Goal: Task Accomplishment & Management: Use online tool/utility

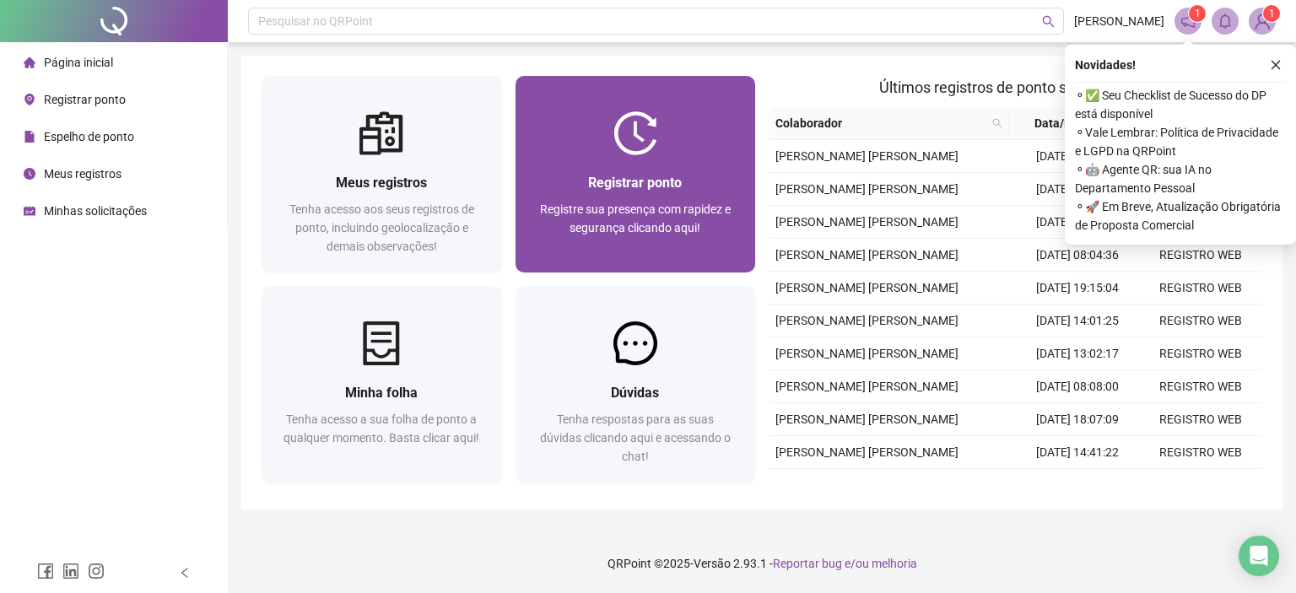
click at [554, 176] on div "Registrar ponto" at bounding box center [636, 182] width 200 height 21
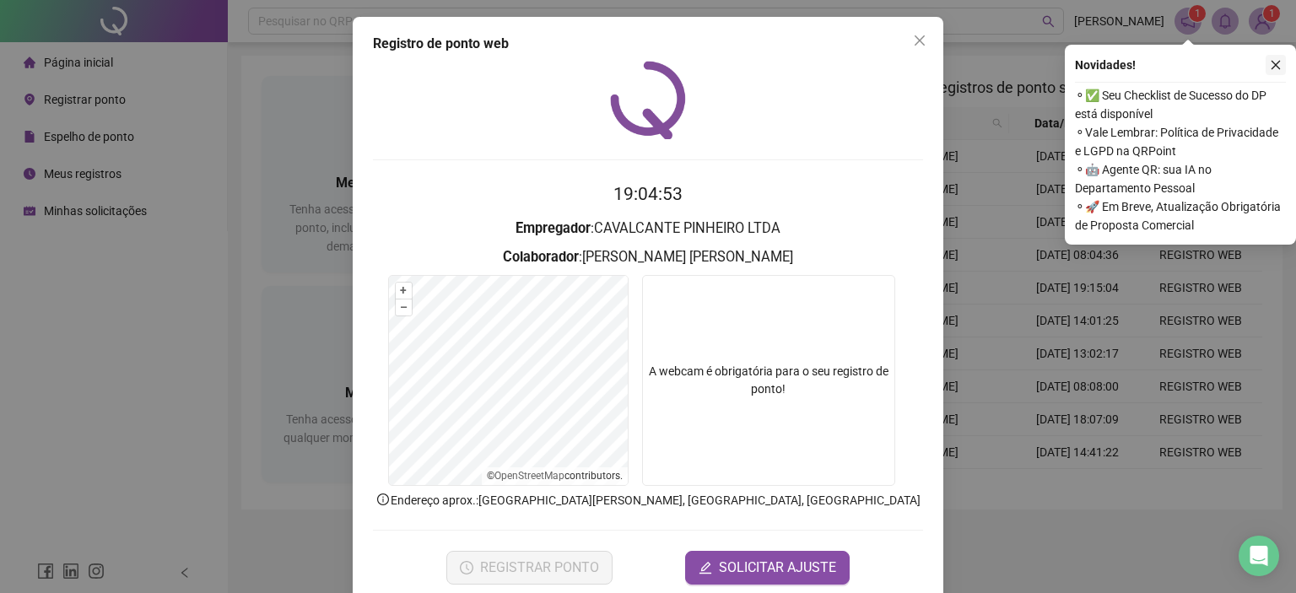
click at [1272, 64] on icon "close" at bounding box center [1276, 65] width 12 height 12
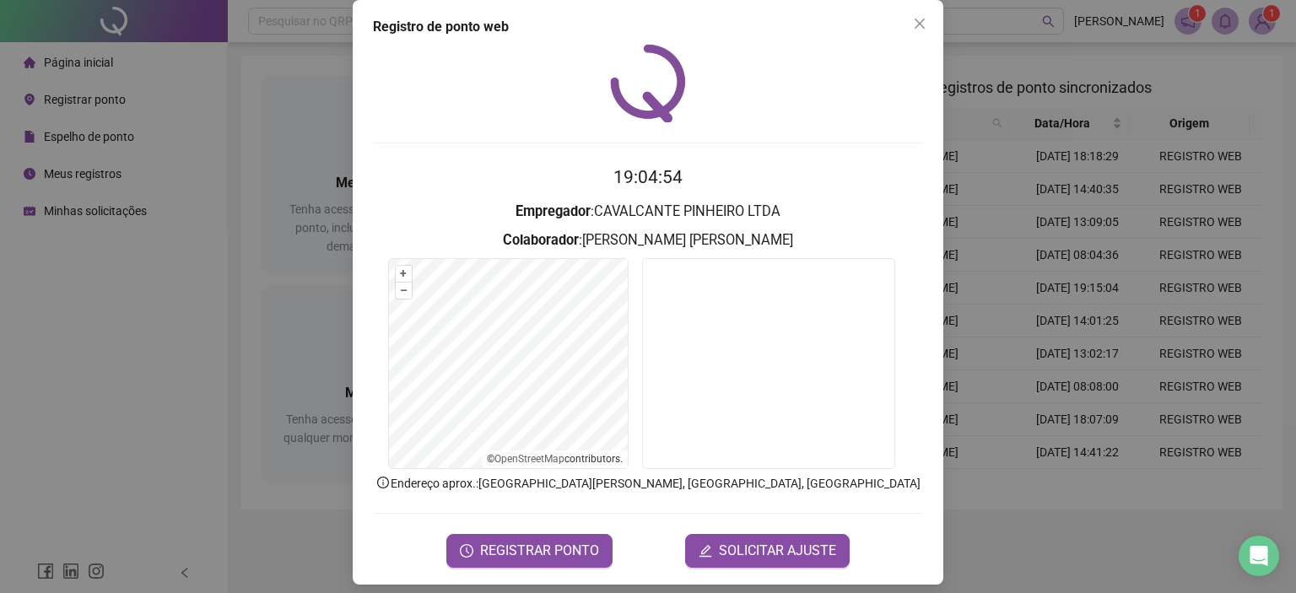
scroll to position [27, 0]
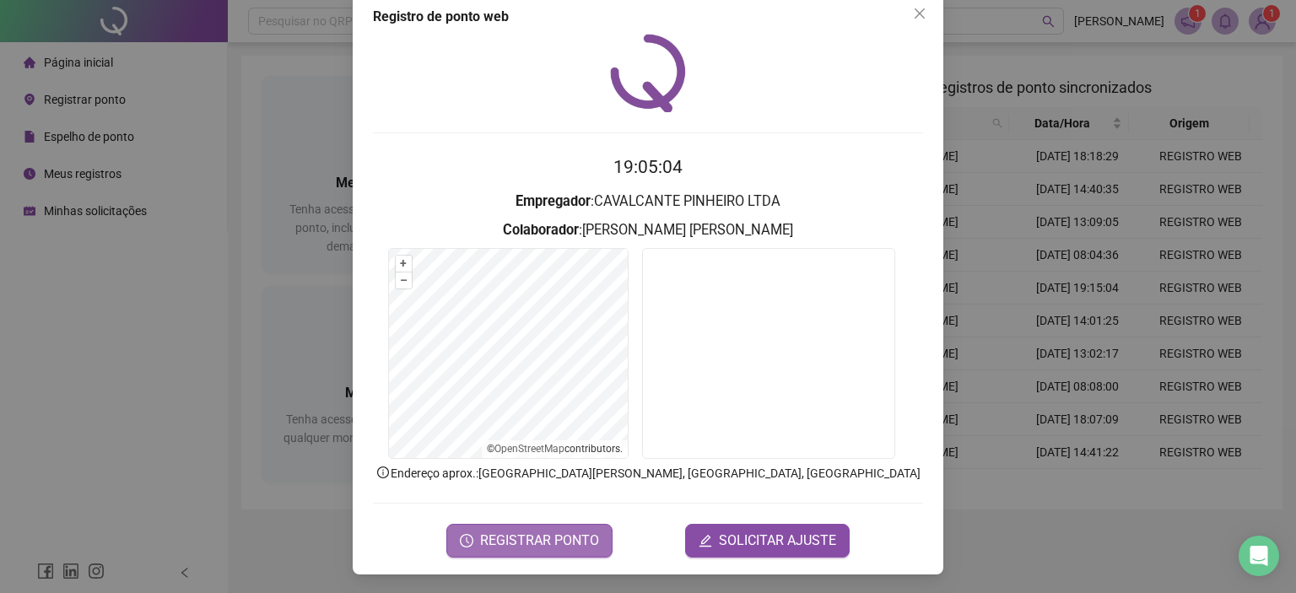
click at [510, 549] on span "REGISTRAR PONTO" at bounding box center [539, 541] width 119 height 20
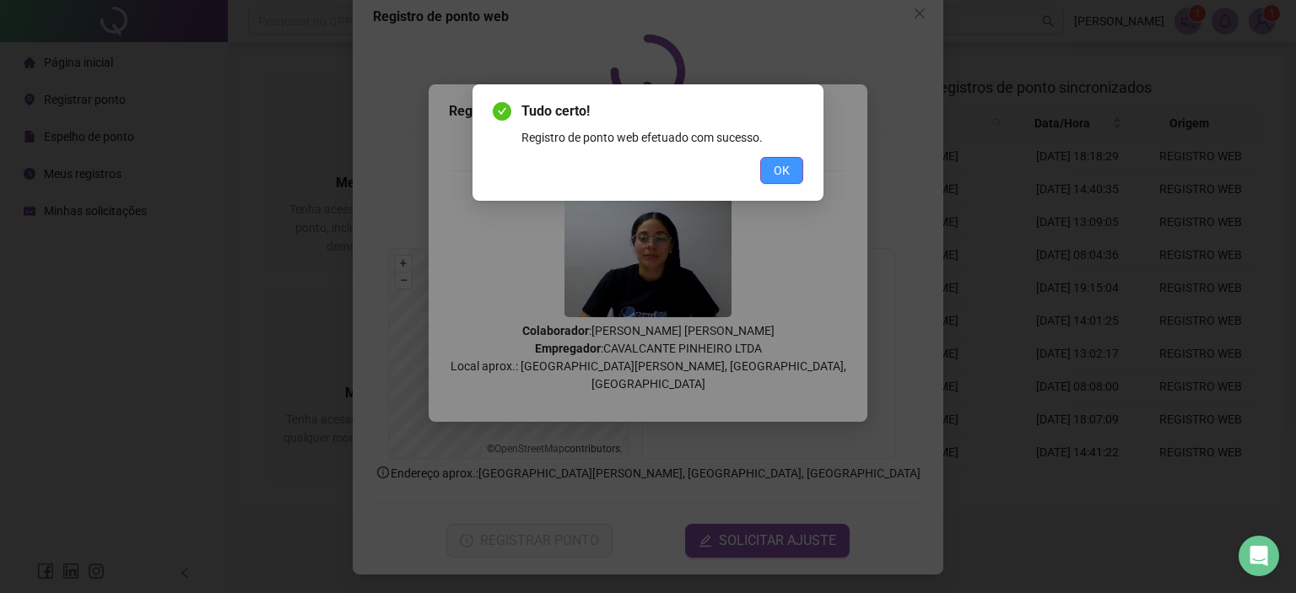
click at [792, 168] on button "OK" at bounding box center [781, 170] width 43 height 27
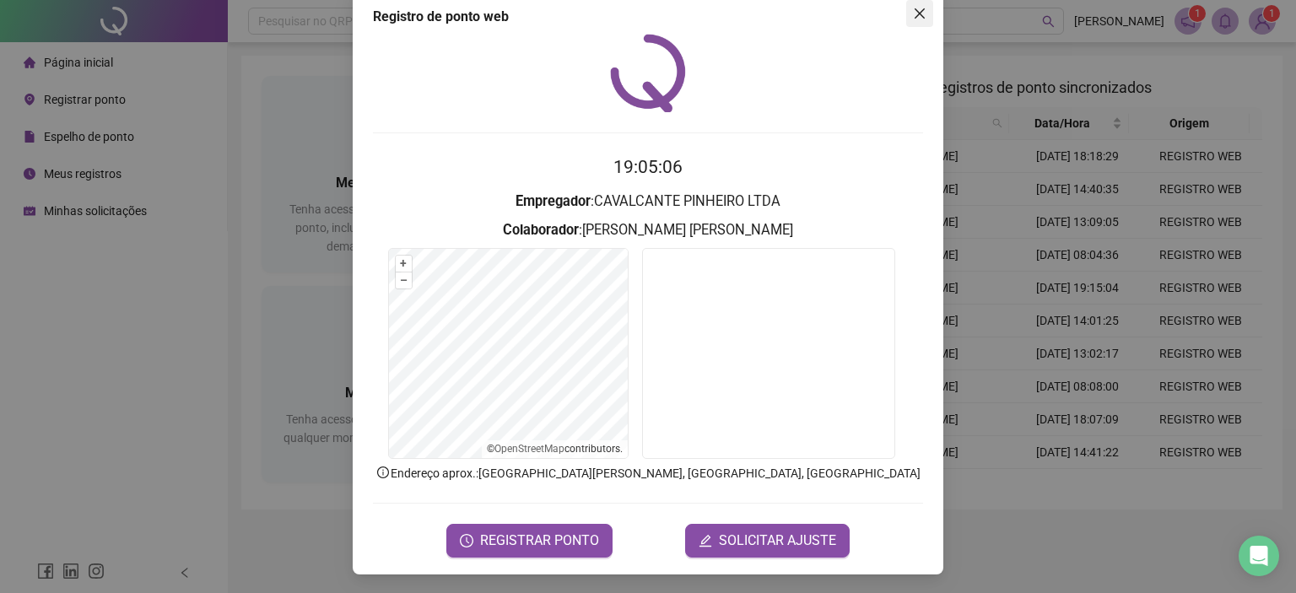
click at [913, 19] on icon "close" at bounding box center [920, 14] width 14 height 14
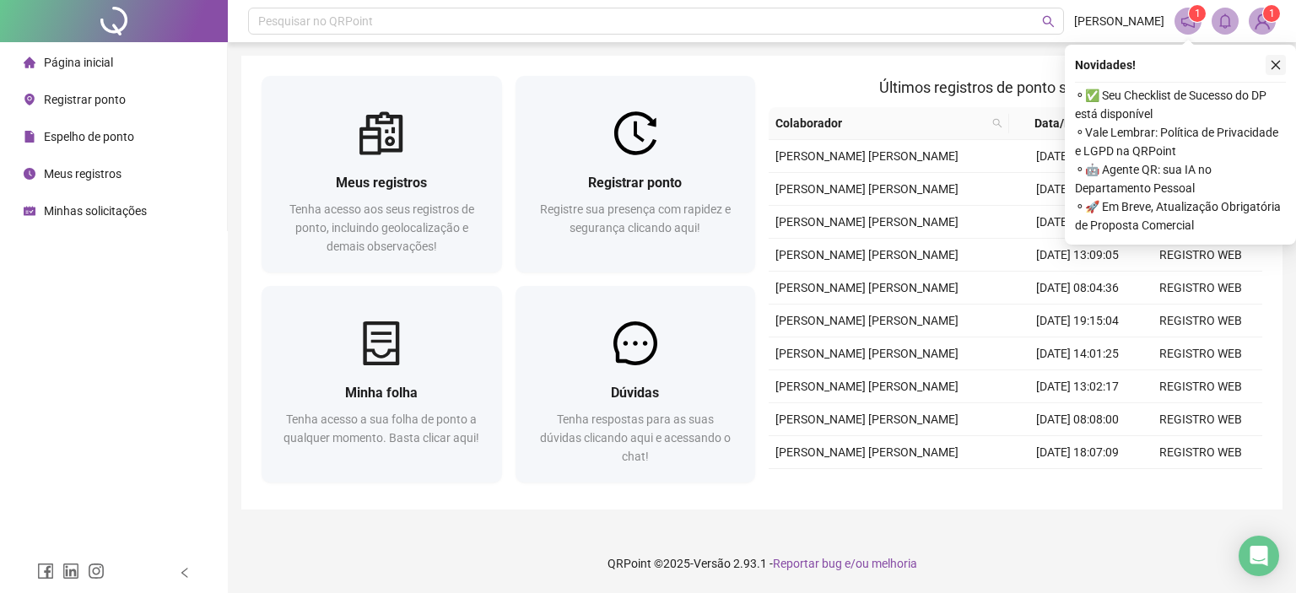
click at [1273, 68] on icon "close" at bounding box center [1276, 65] width 12 height 12
